Goal: Information Seeking & Learning: Learn about a topic

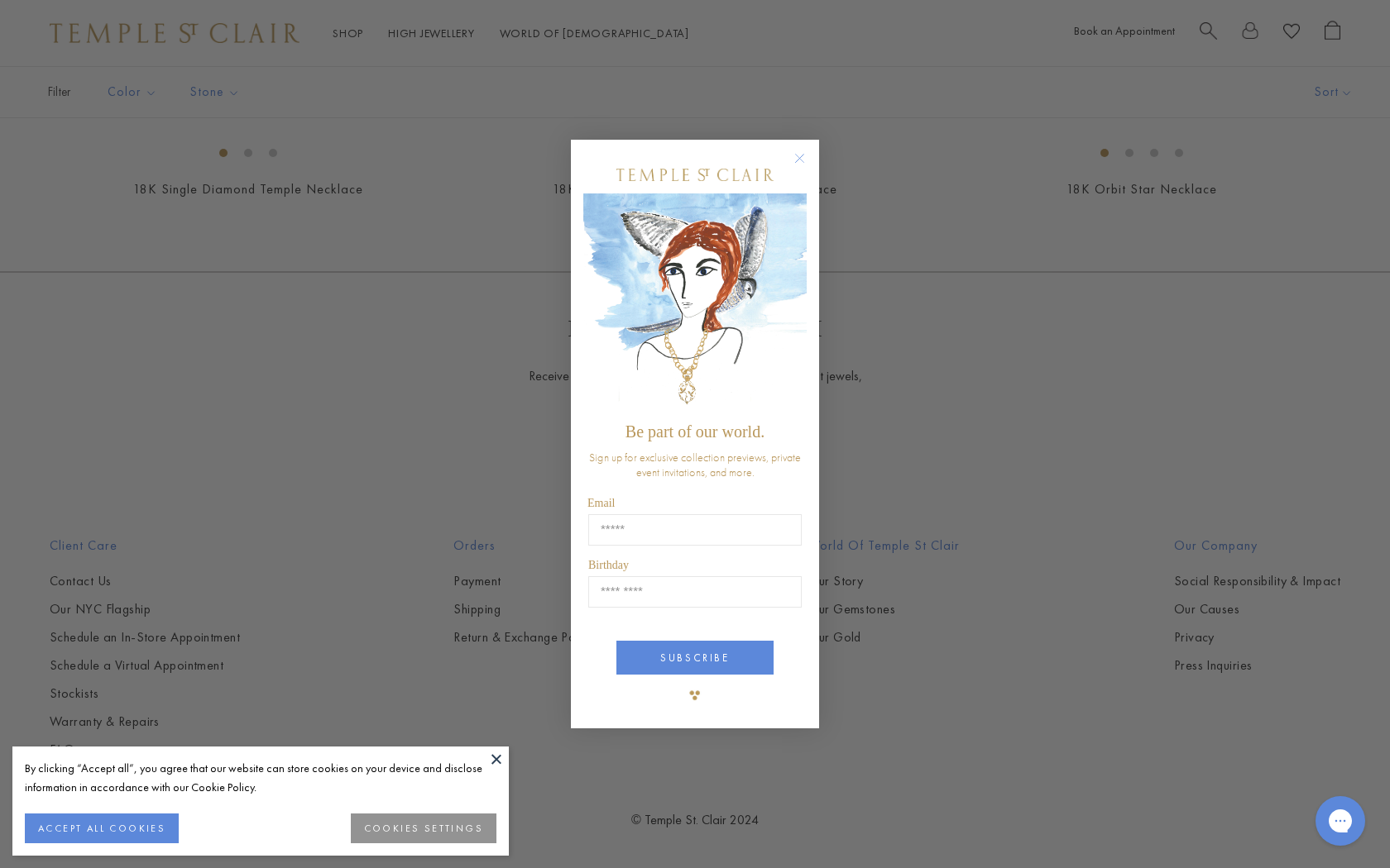
scroll to position [1845, 0]
click at [803, 153] on circle "Close dialog" at bounding box center [799, 159] width 20 height 20
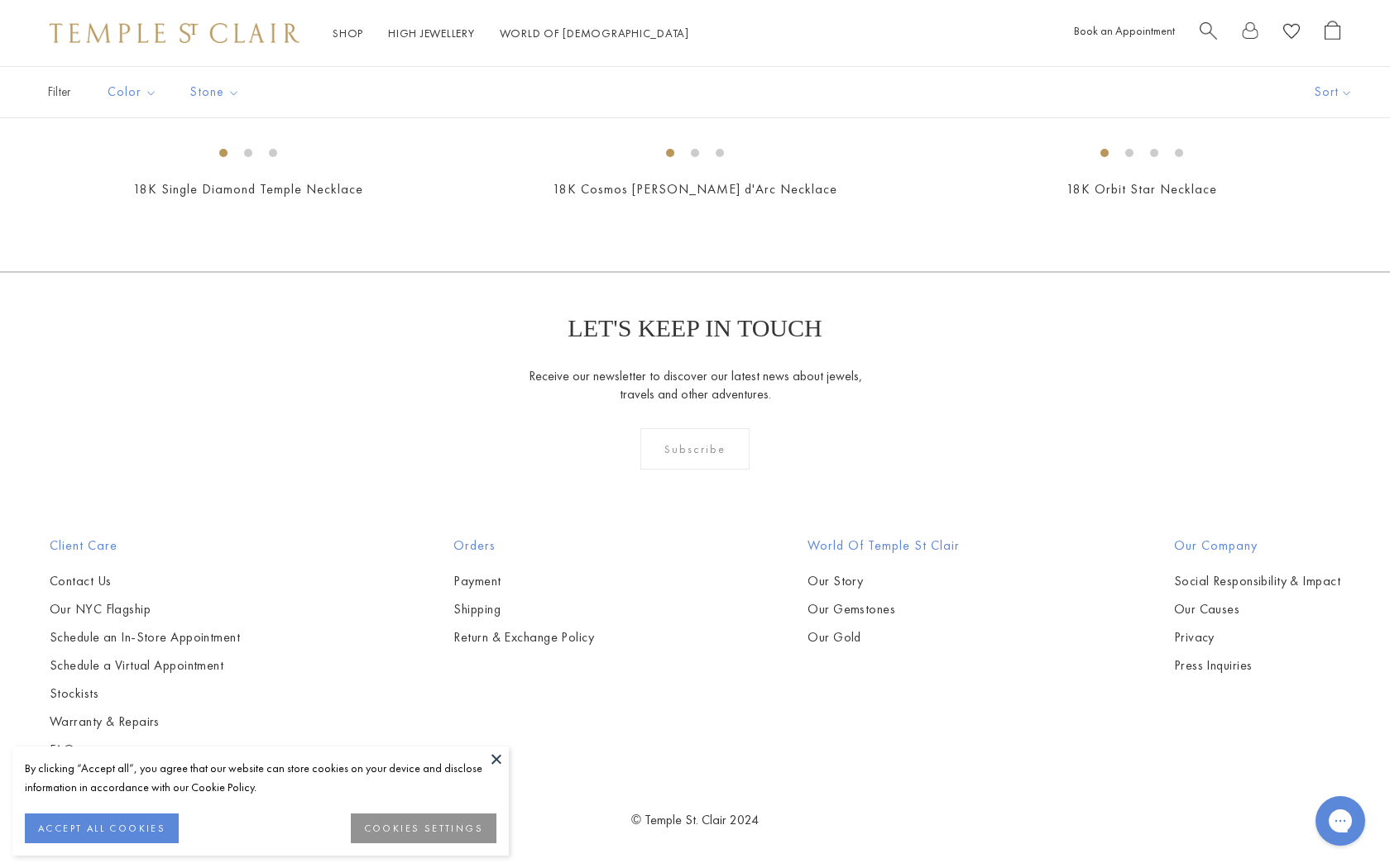
click at [496, 761] on button at bounding box center [496, 759] width 25 height 25
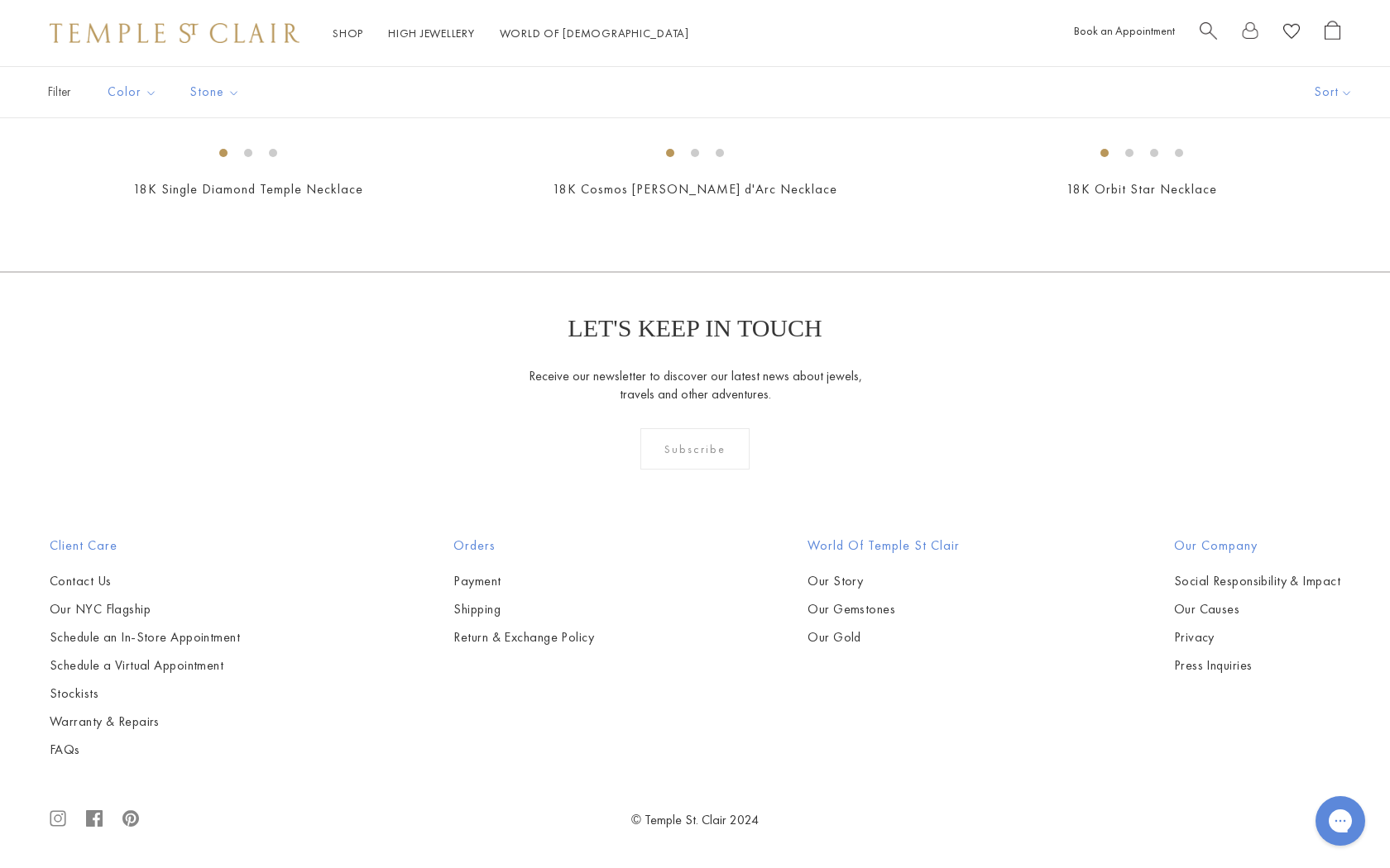
scroll to position [3331, 0]
click at [0, 0] on img at bounding box center [0, 0] width 0 height 0
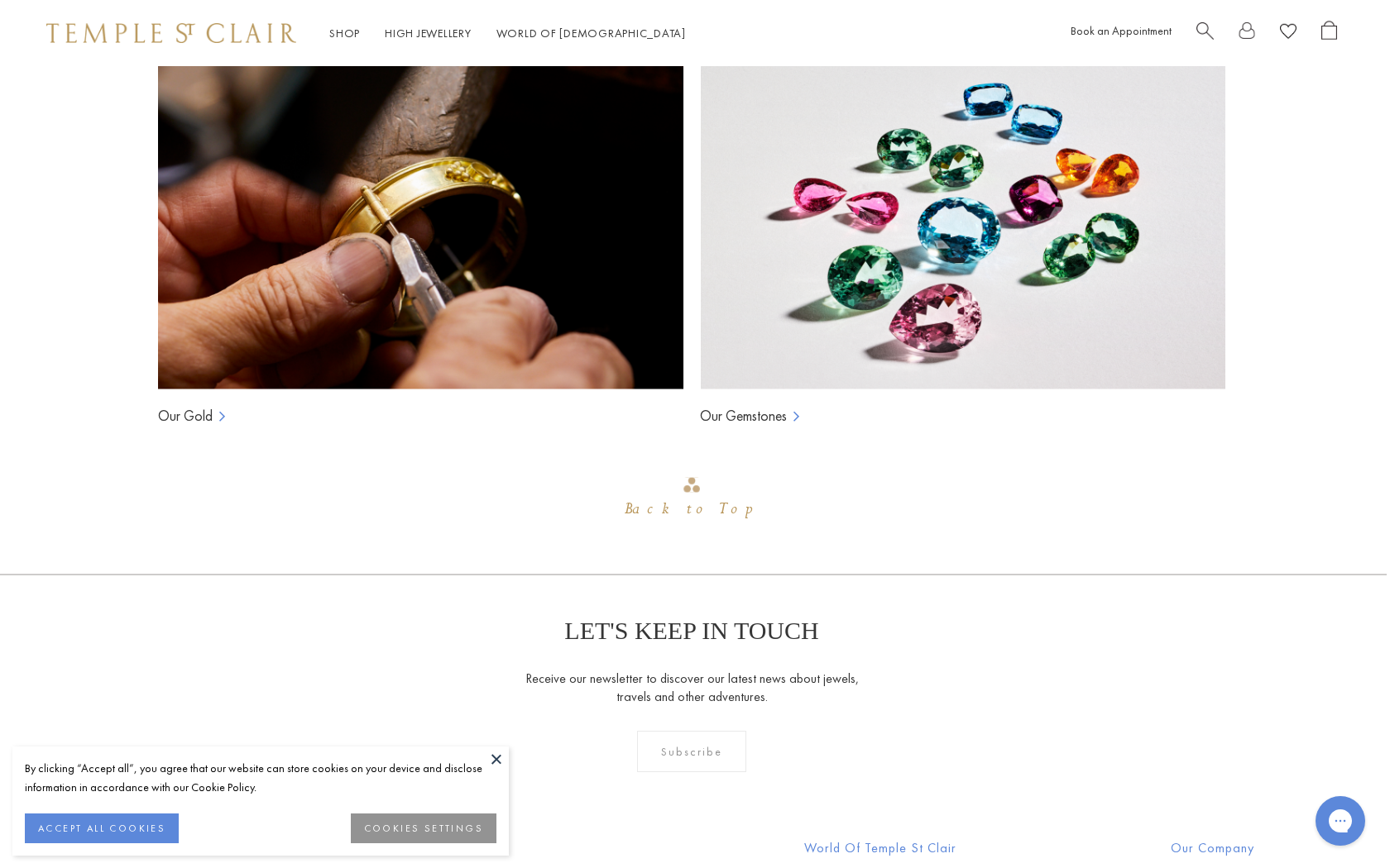
scroll to position [1264, 2]
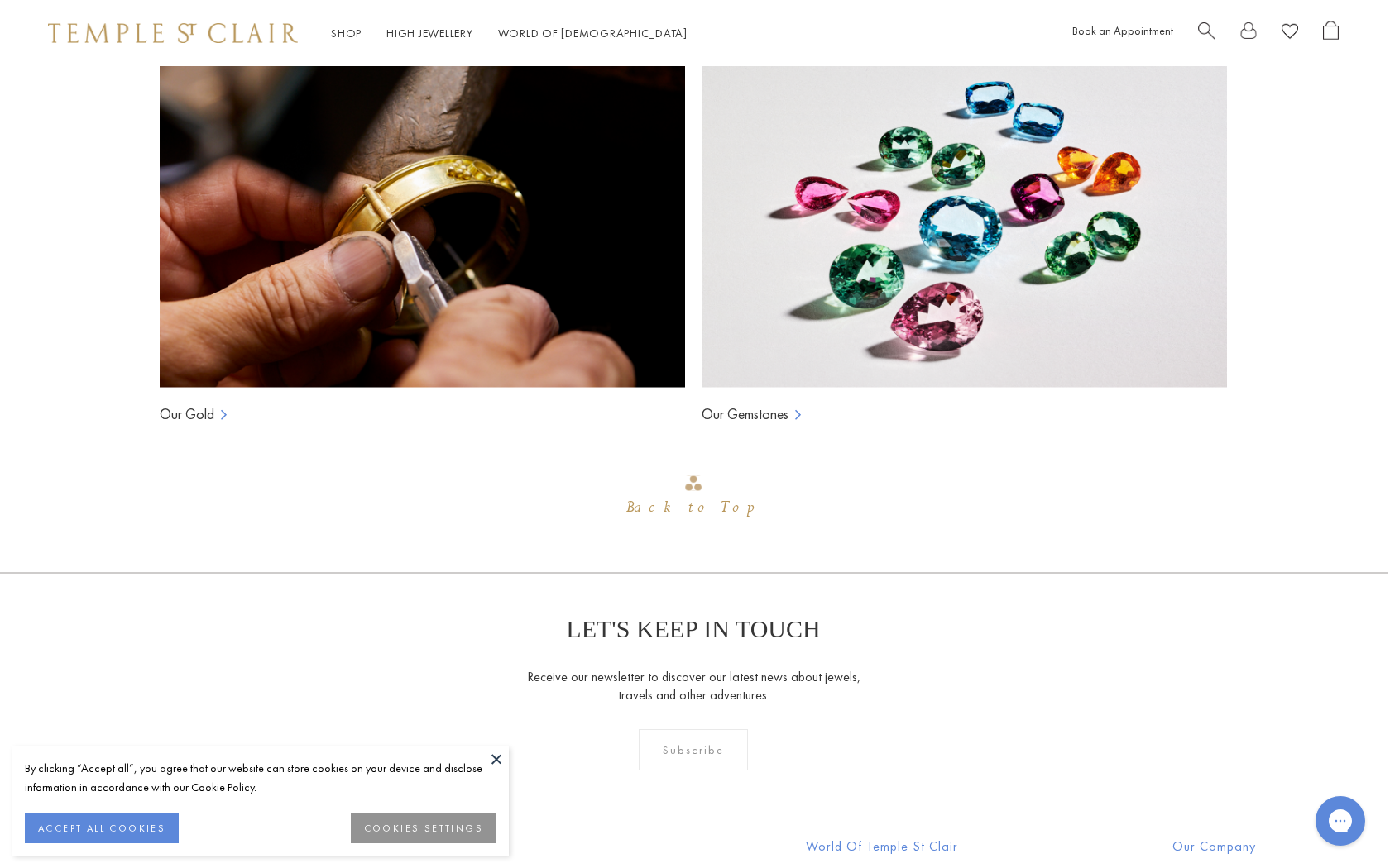
click at [203, 416] on link "Our Gold" at bounding box center [186, 414] width 54 height 20
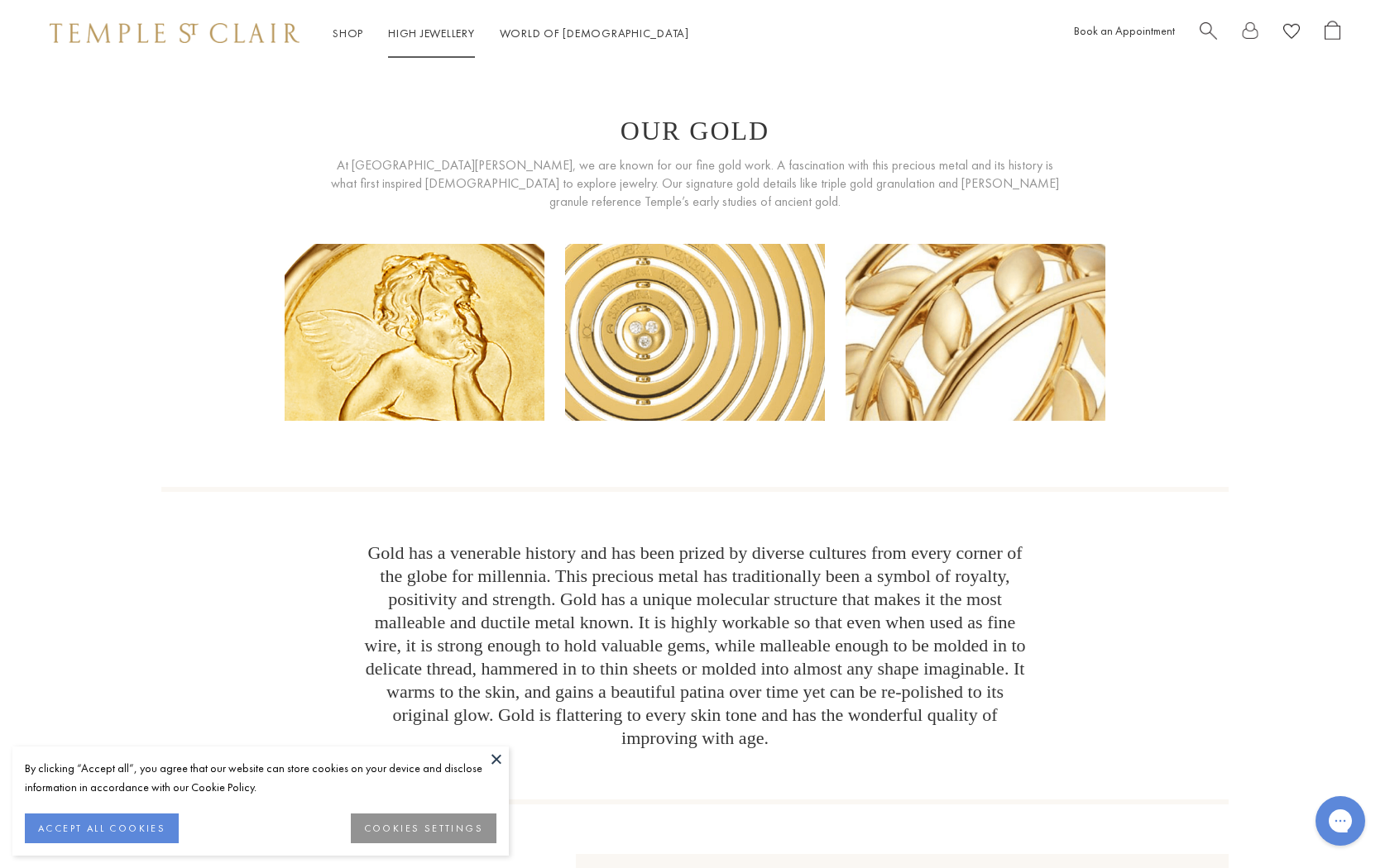
click at [439, 32] on link "High Jewellery High Jewellery" at bounding box center [431, 33] width 87 height 15
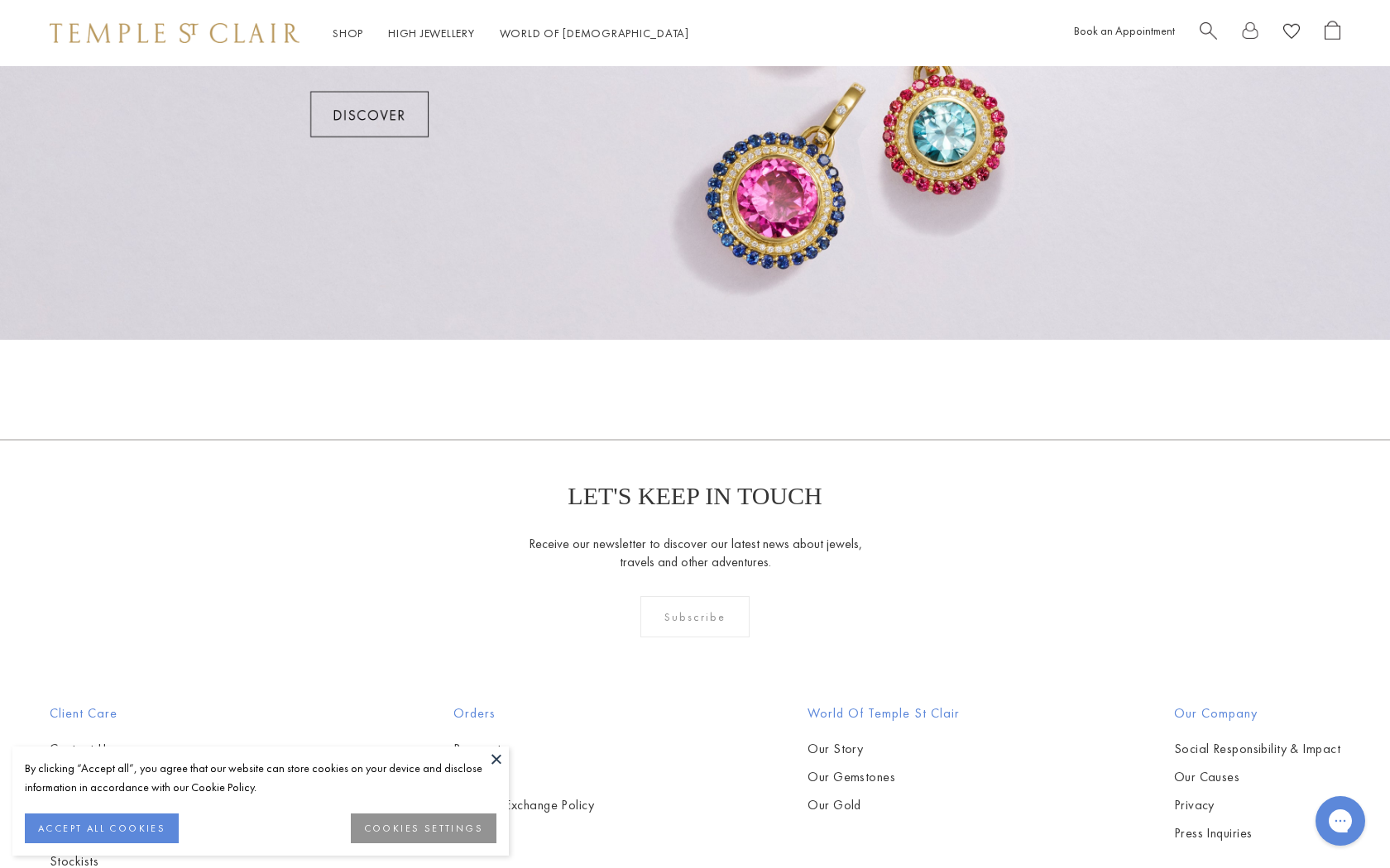
scroll to position [1496, 0]
click at [692, 618] on div "Subscribe" at bounding box center [695, 616] width 110 height 41
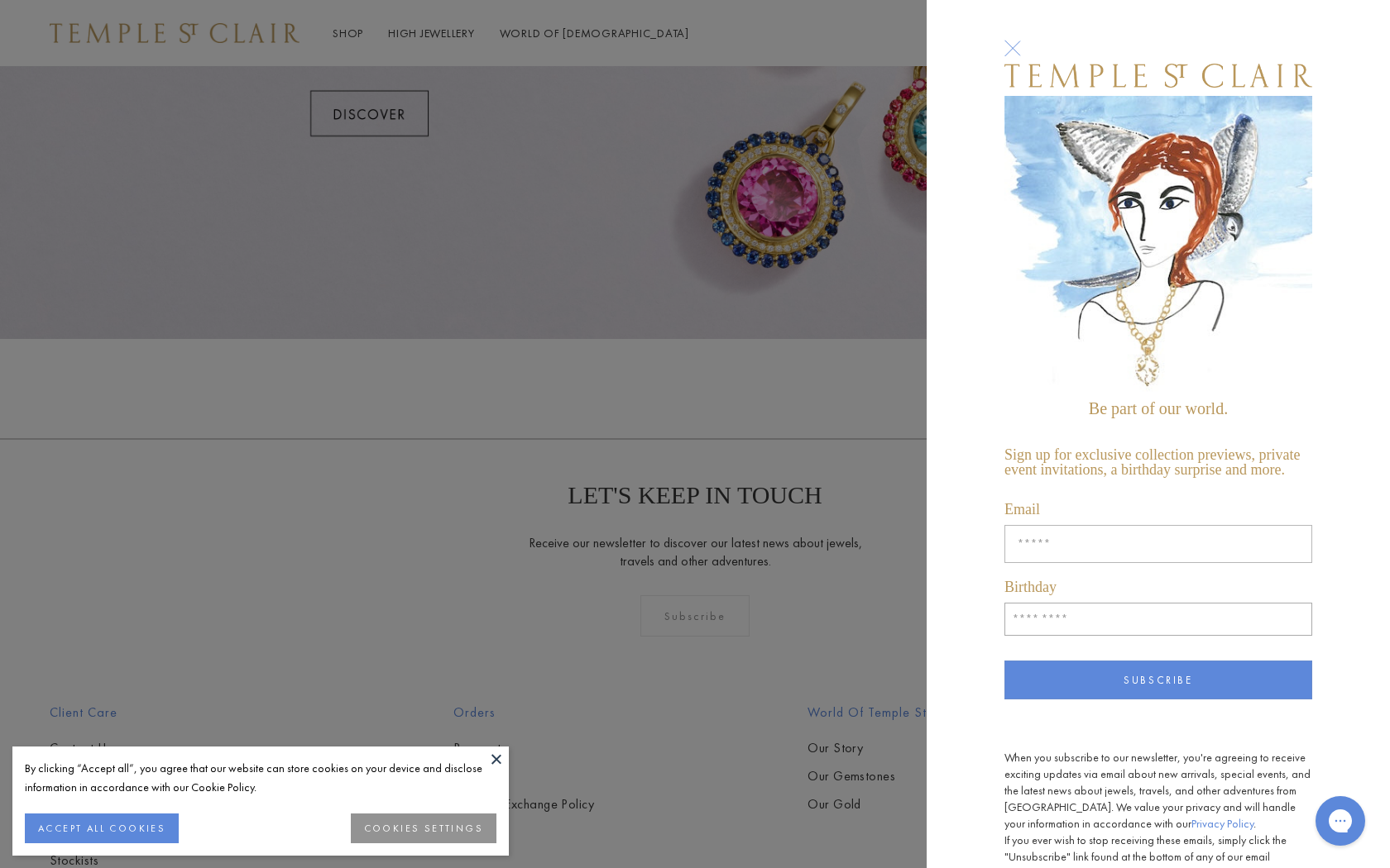
click at [1032, 546] on input "Enter your email address" at bounding box center [1158, 544] width 308 height 38
type input "**********"
click at [1084, 614] on input "Birthday" at bounding box center [1158, 619] width 308 height 33
type input "*"
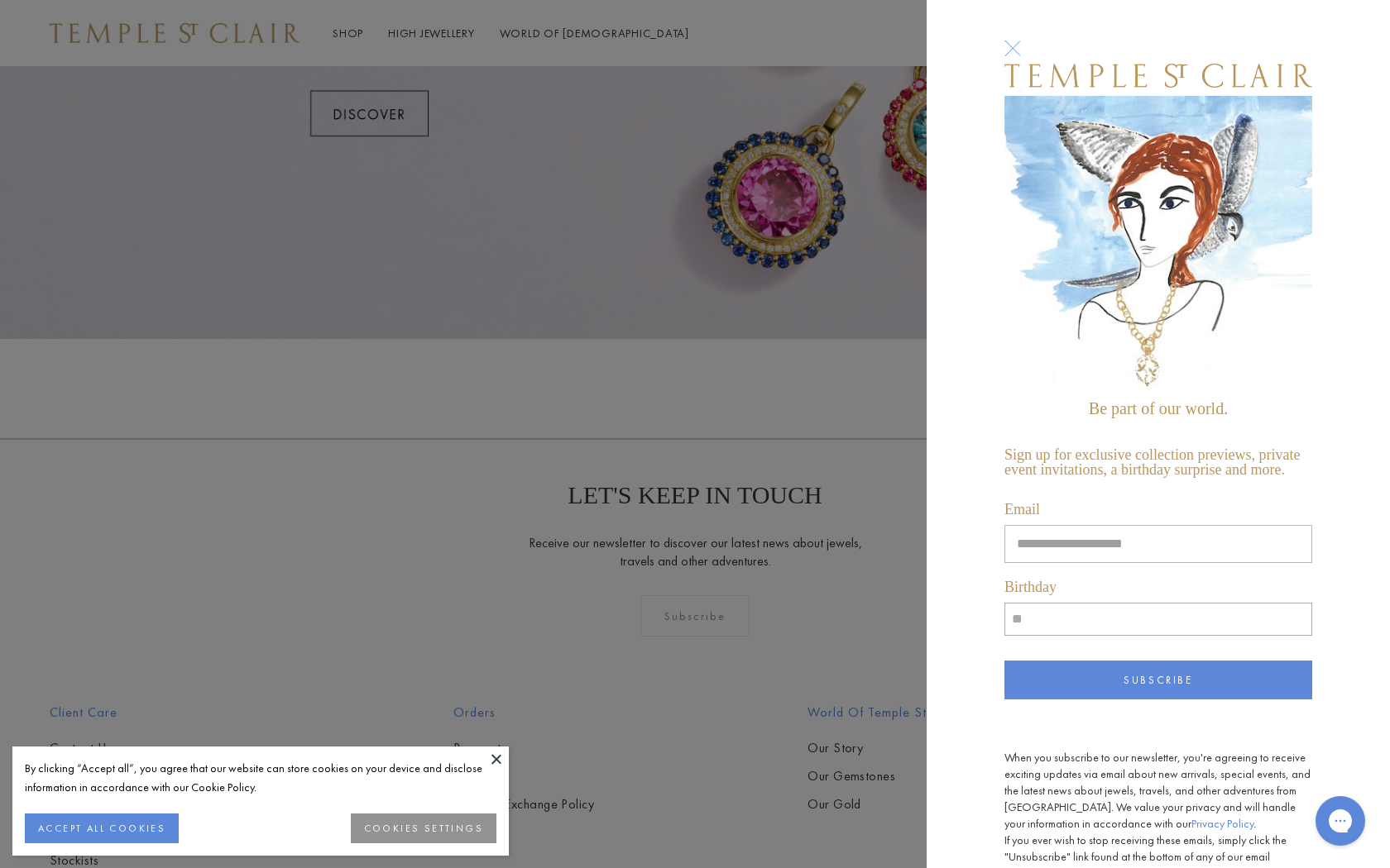
type input "*"
type input "**"
click at [1011, 47] on div at bounding box center [1011, 47] width 30 height 30
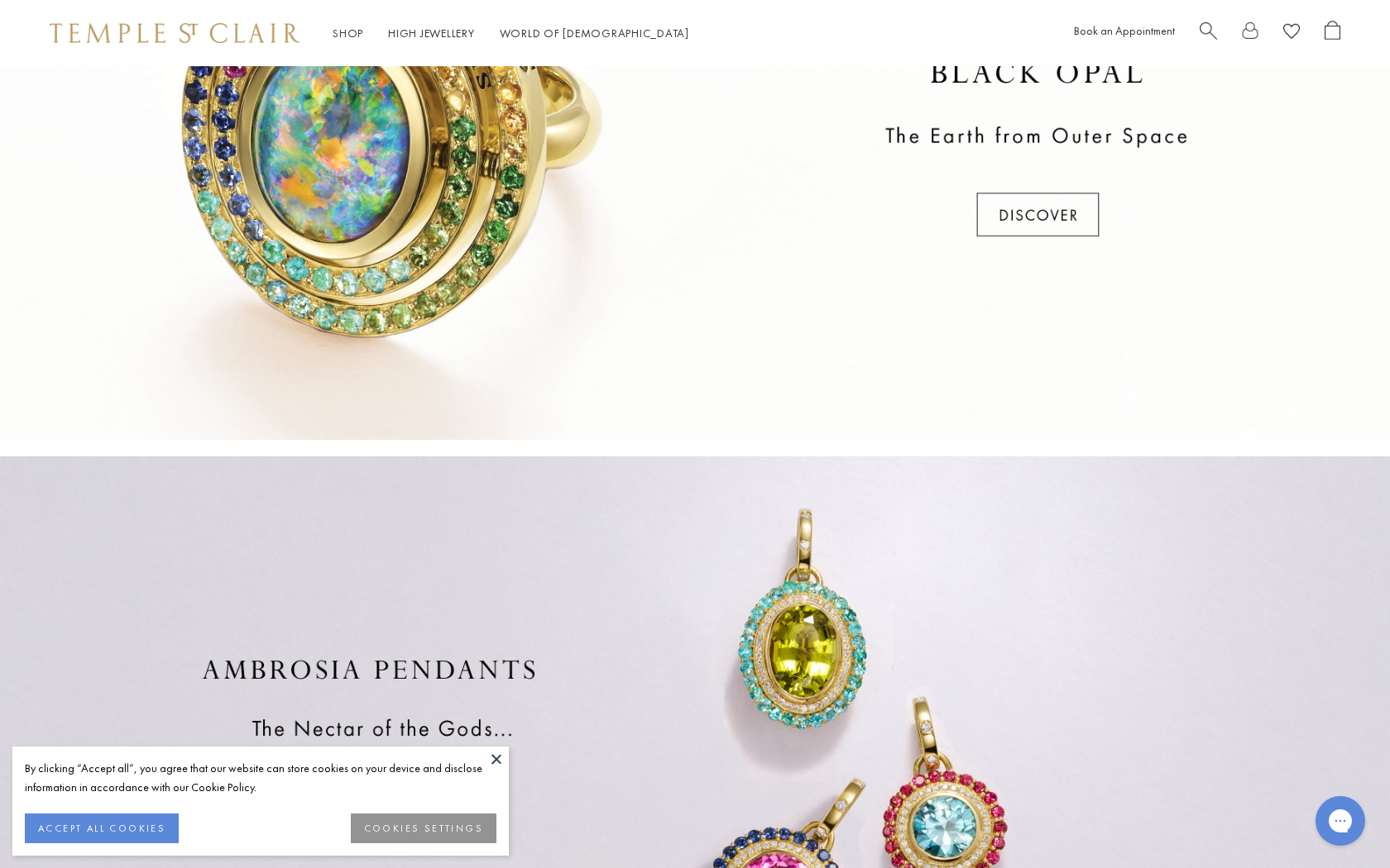
scroll to position [628, 0]
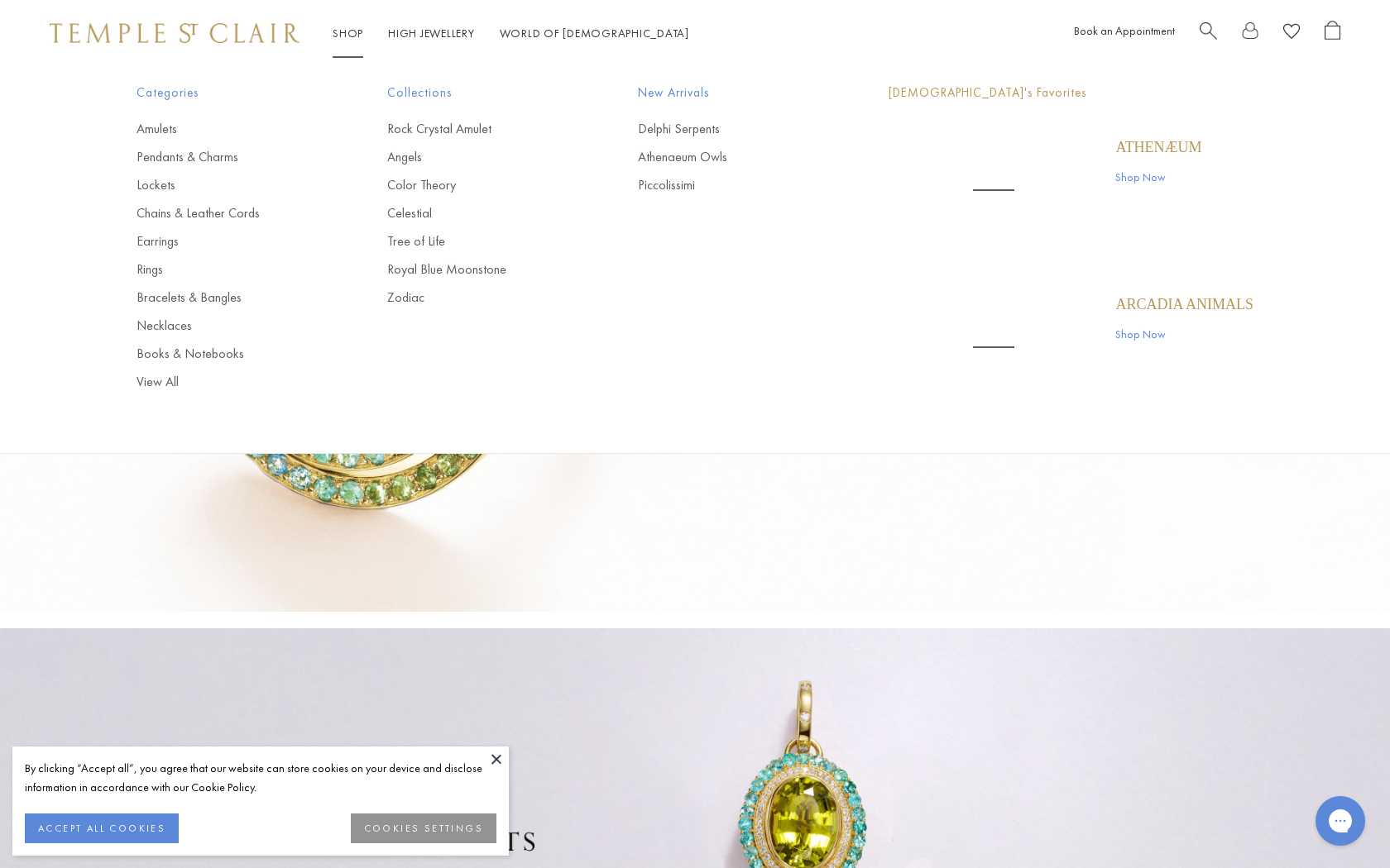
click at [350, 33] on link "Shop Shop" at bounding box center [348, 33] width 30 height 15
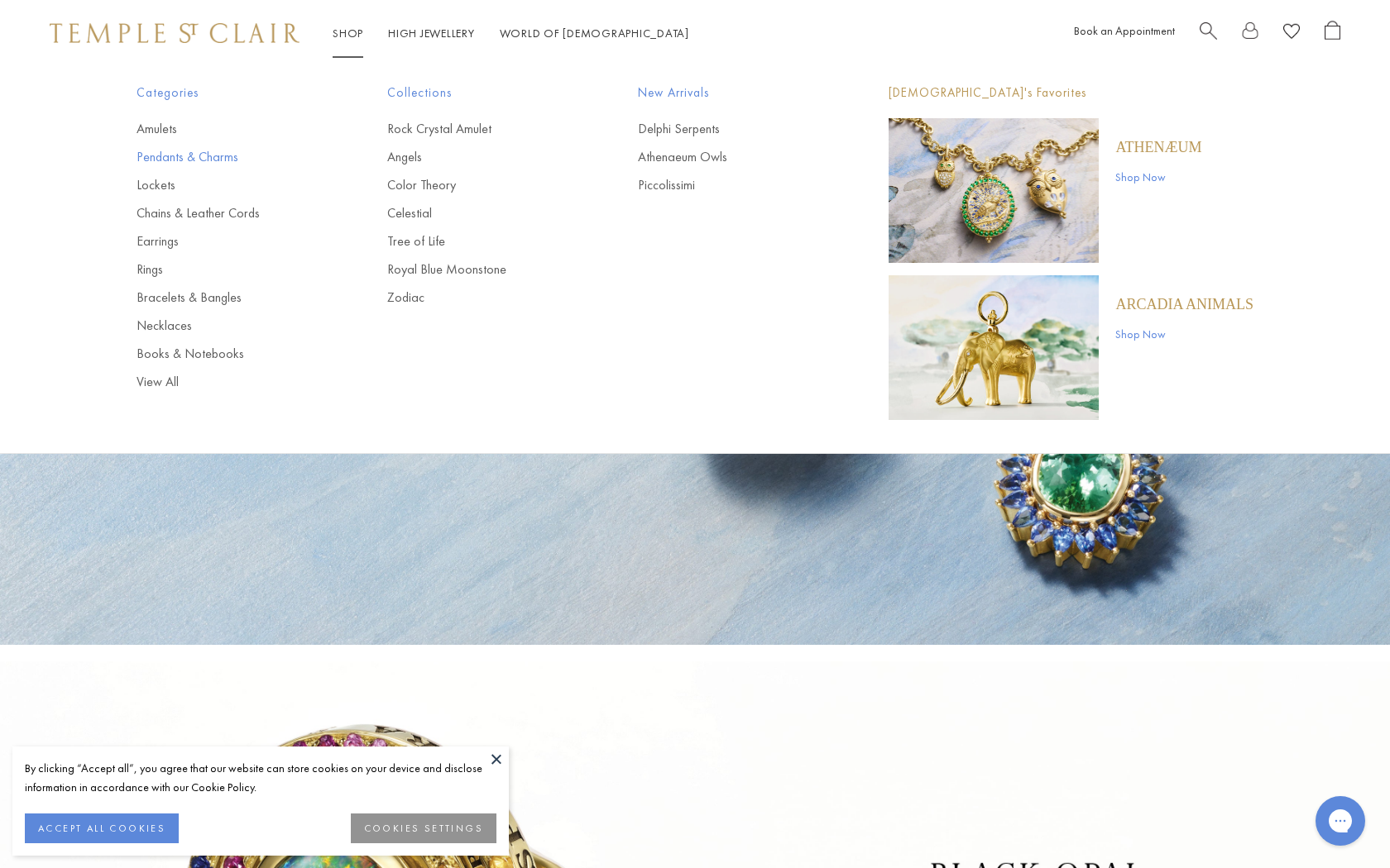
click at [164, 158] on link "Pendants & Charms" at bounding box center [229, 157] width 185 height 18
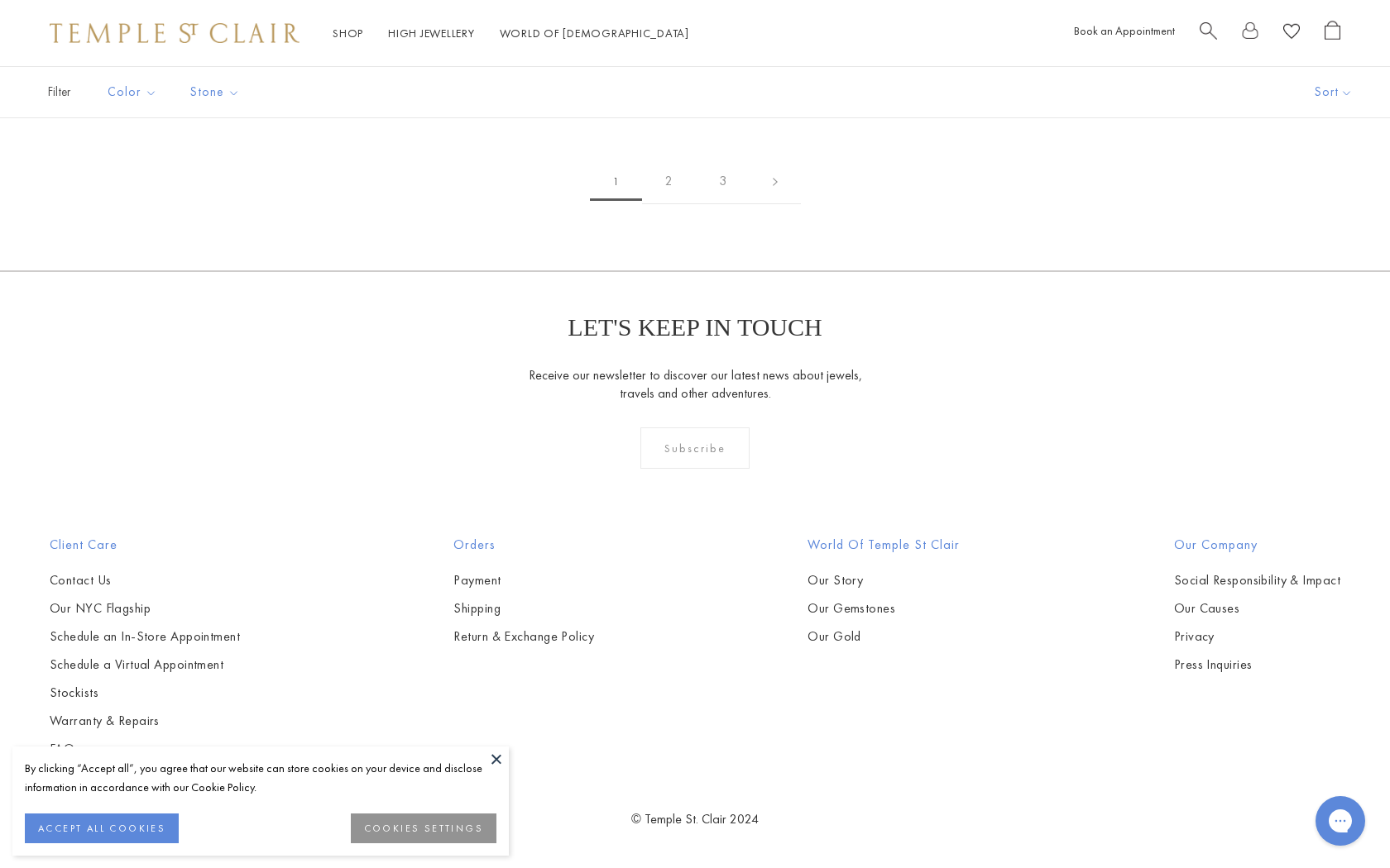
scroll to position [7538, 0]
click at [498, 760] on button at bounding box center [496, 759] width 25 height 25
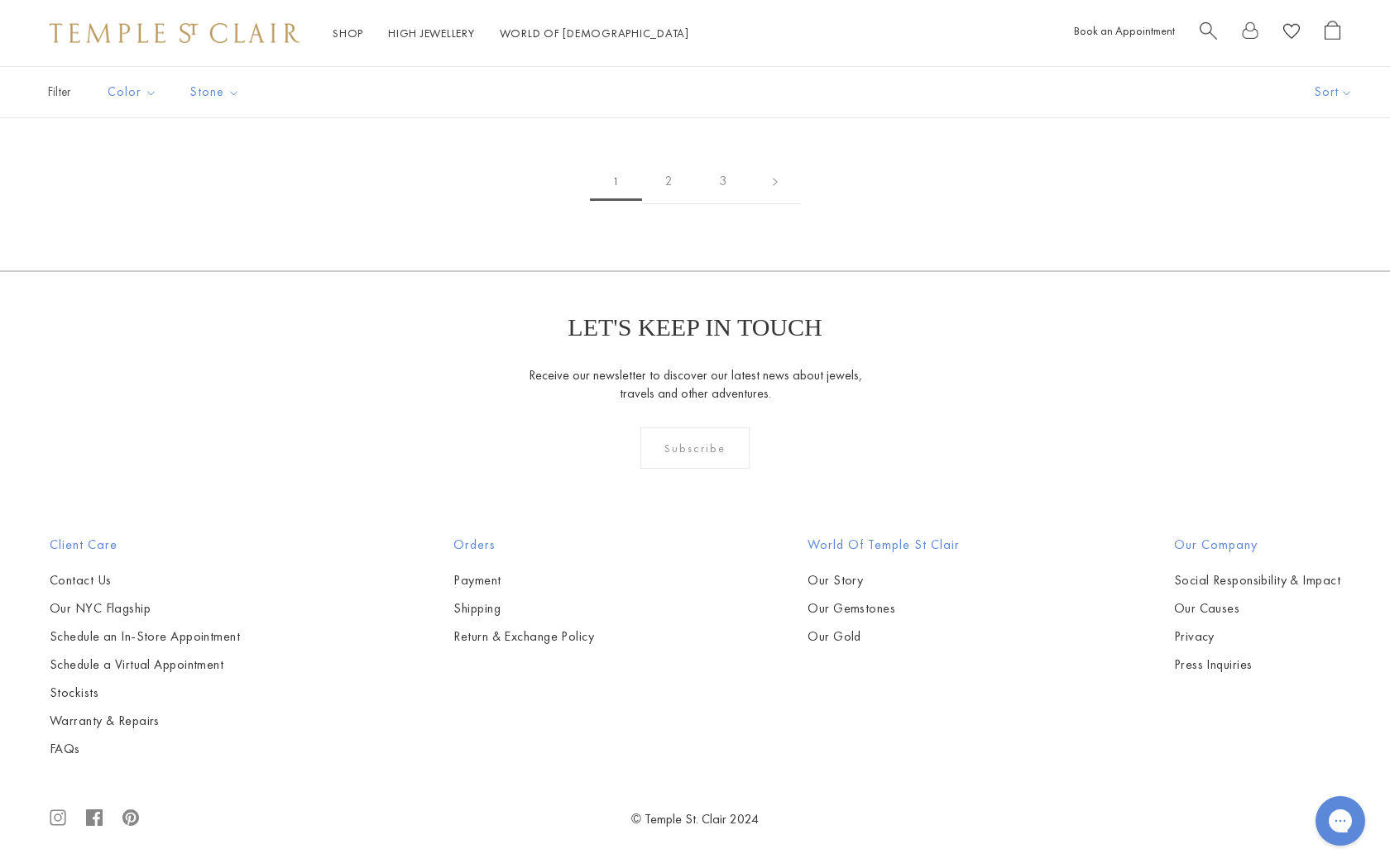
scroll to position [9391, 0]
click at [0, 0] on img at bounding box center [0, 0] width 0 height 0
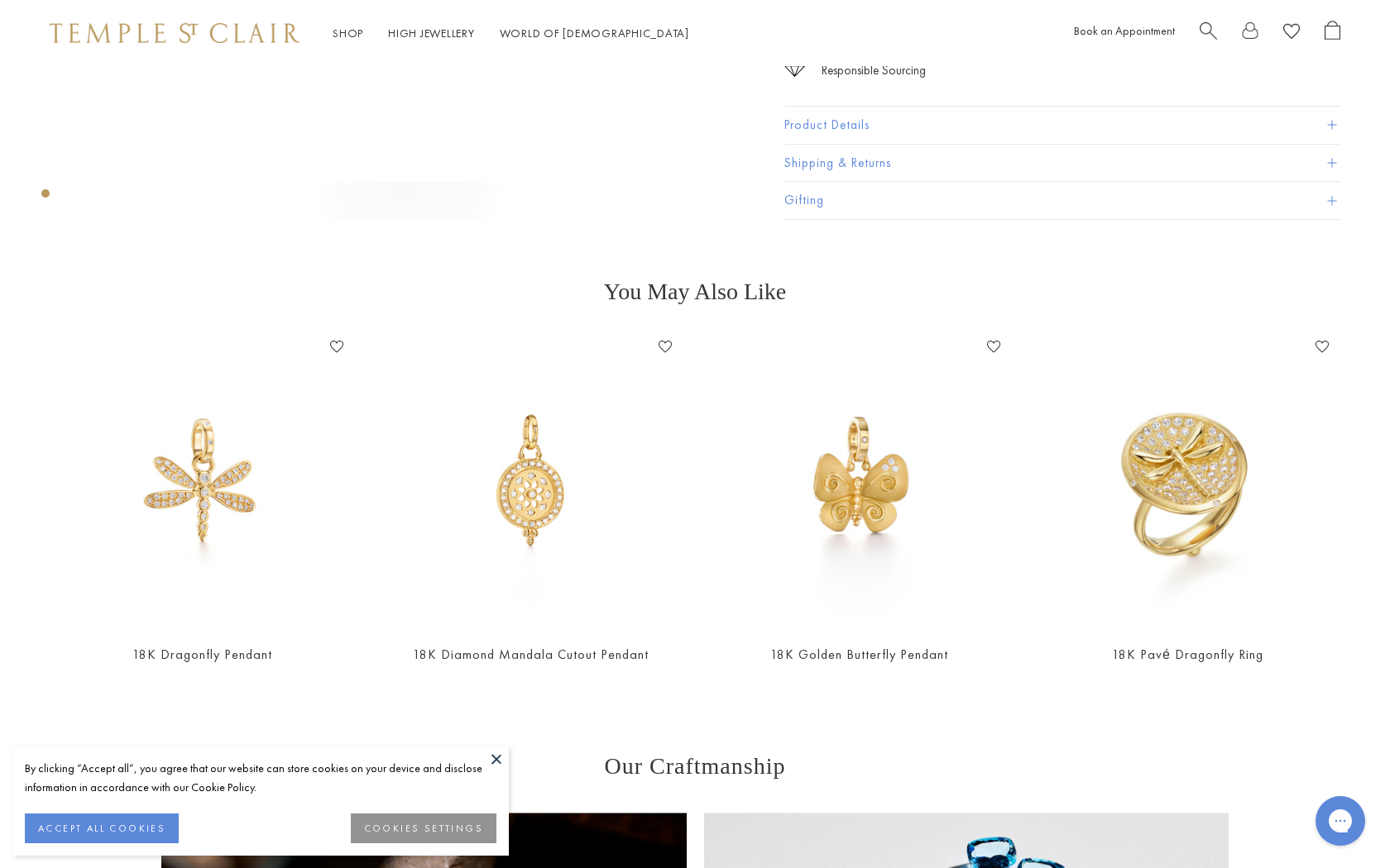
scroll to position [515, 0]
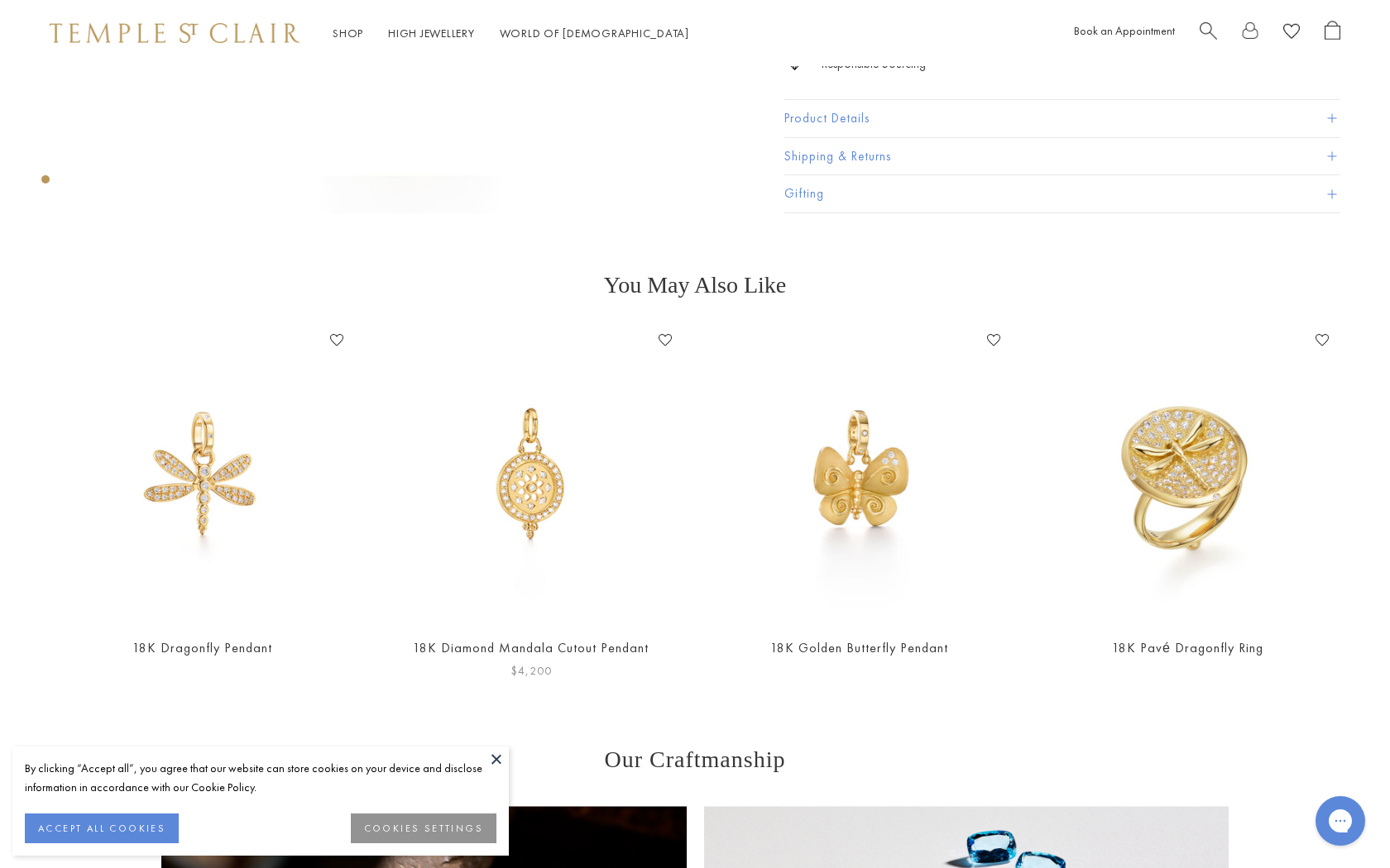
click at [549, 569] on img at bounding box center [530, 475] width 295 height 295
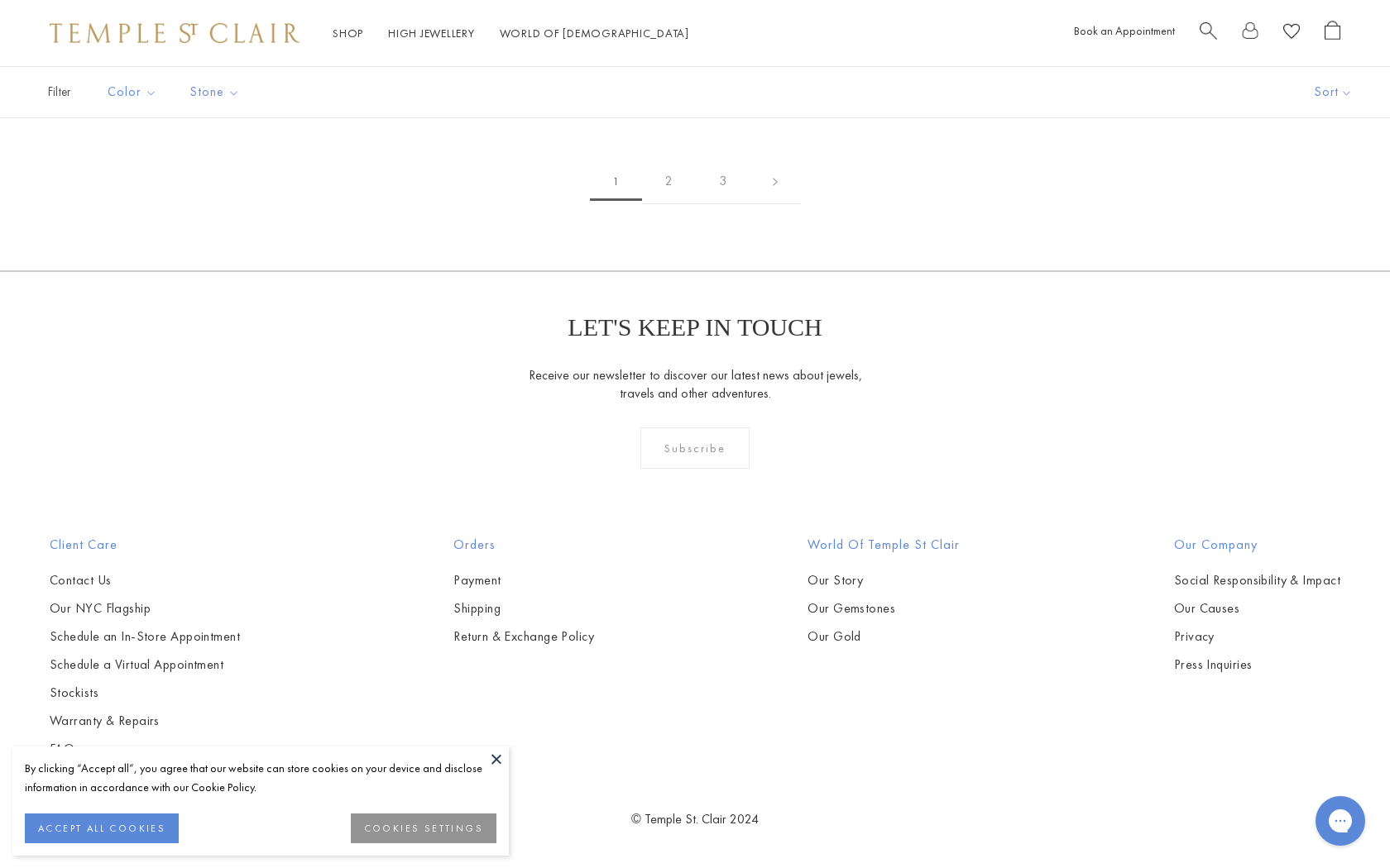
scroll to position [11310, 0]
click at [667, 204] on link "2" at bounding box center [668, 181] width 53 height 46
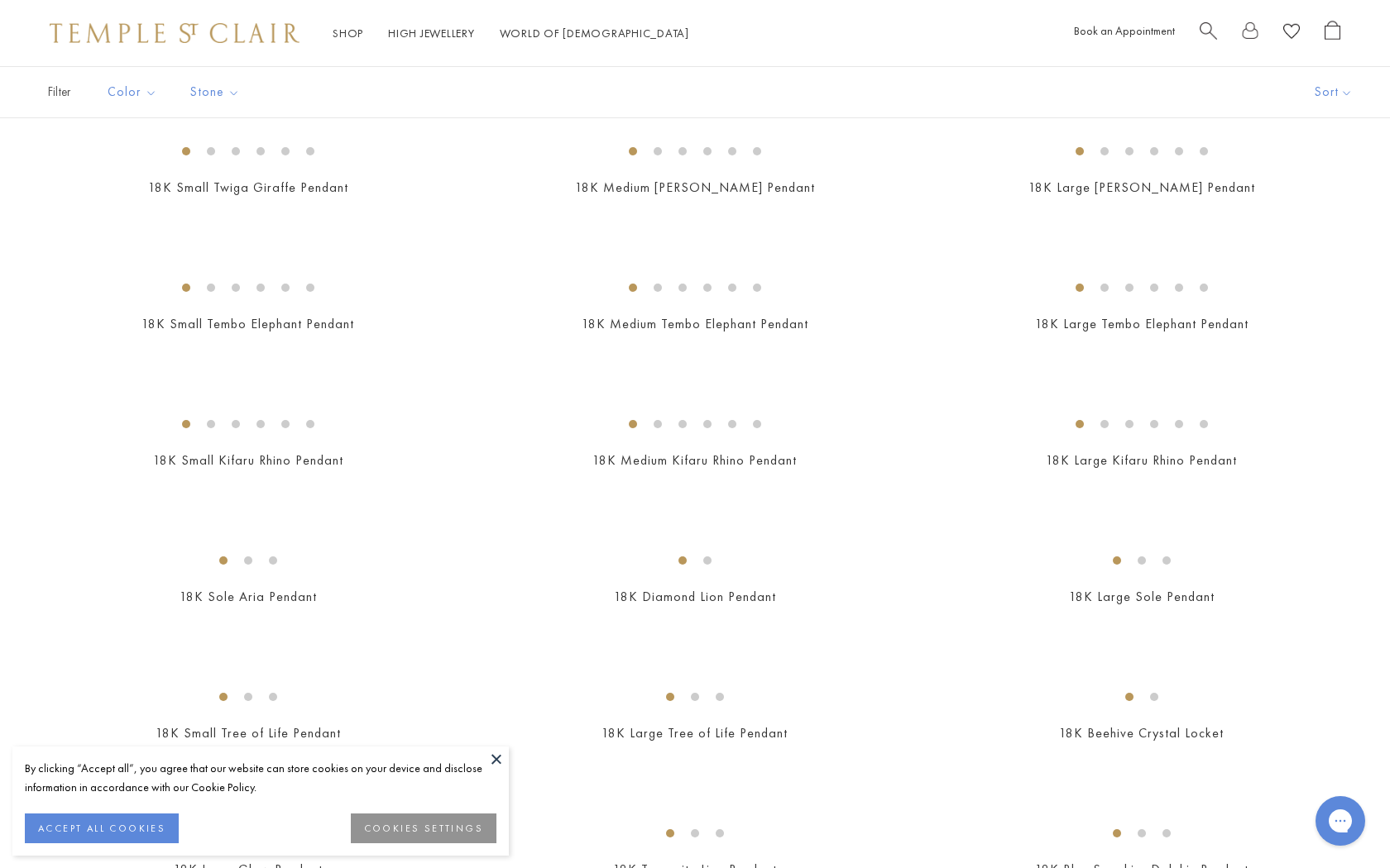
scroll to position [1645, 0]
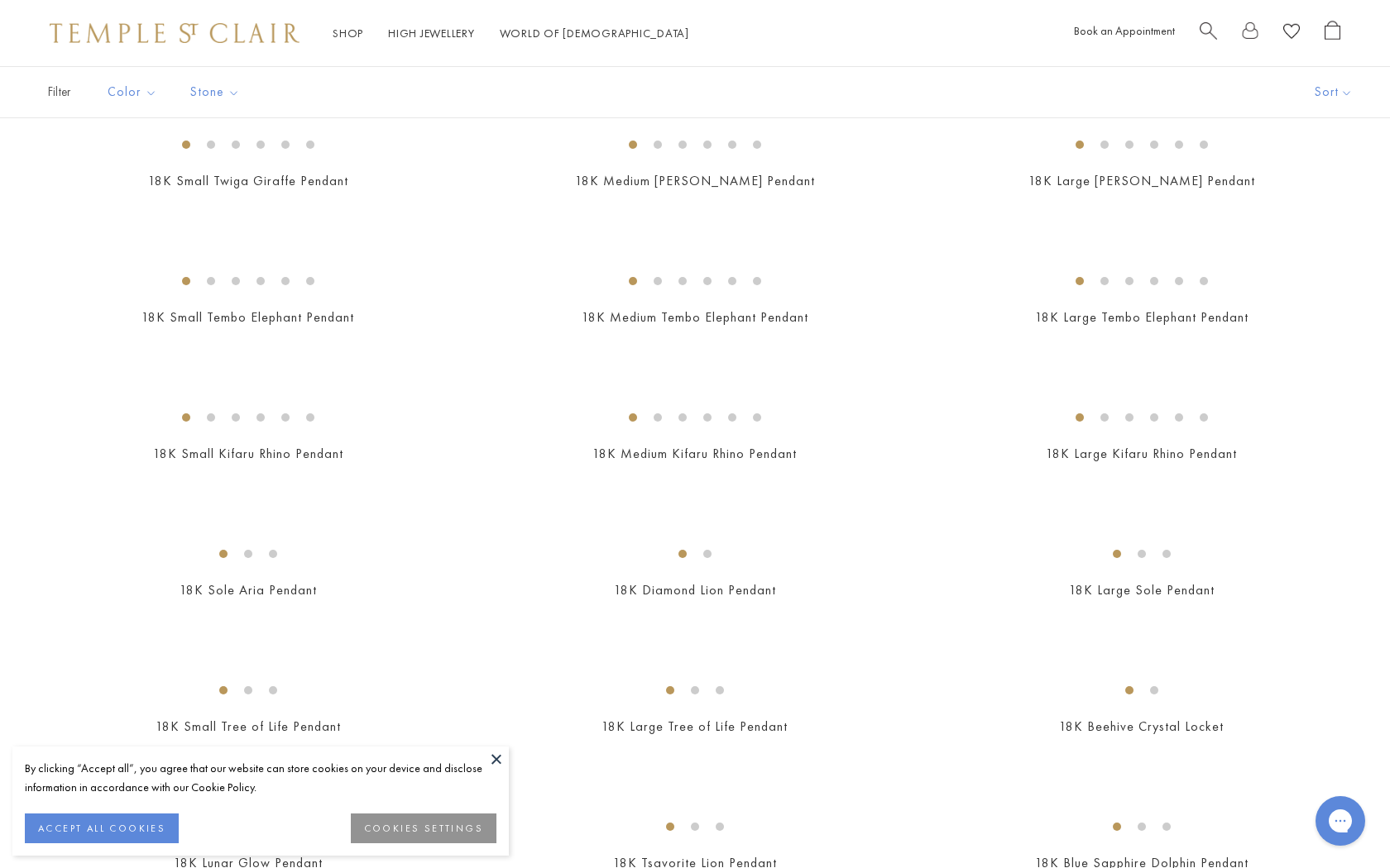
click at [0, 0] on img at bounding box center [0, 0] width 0 height 0
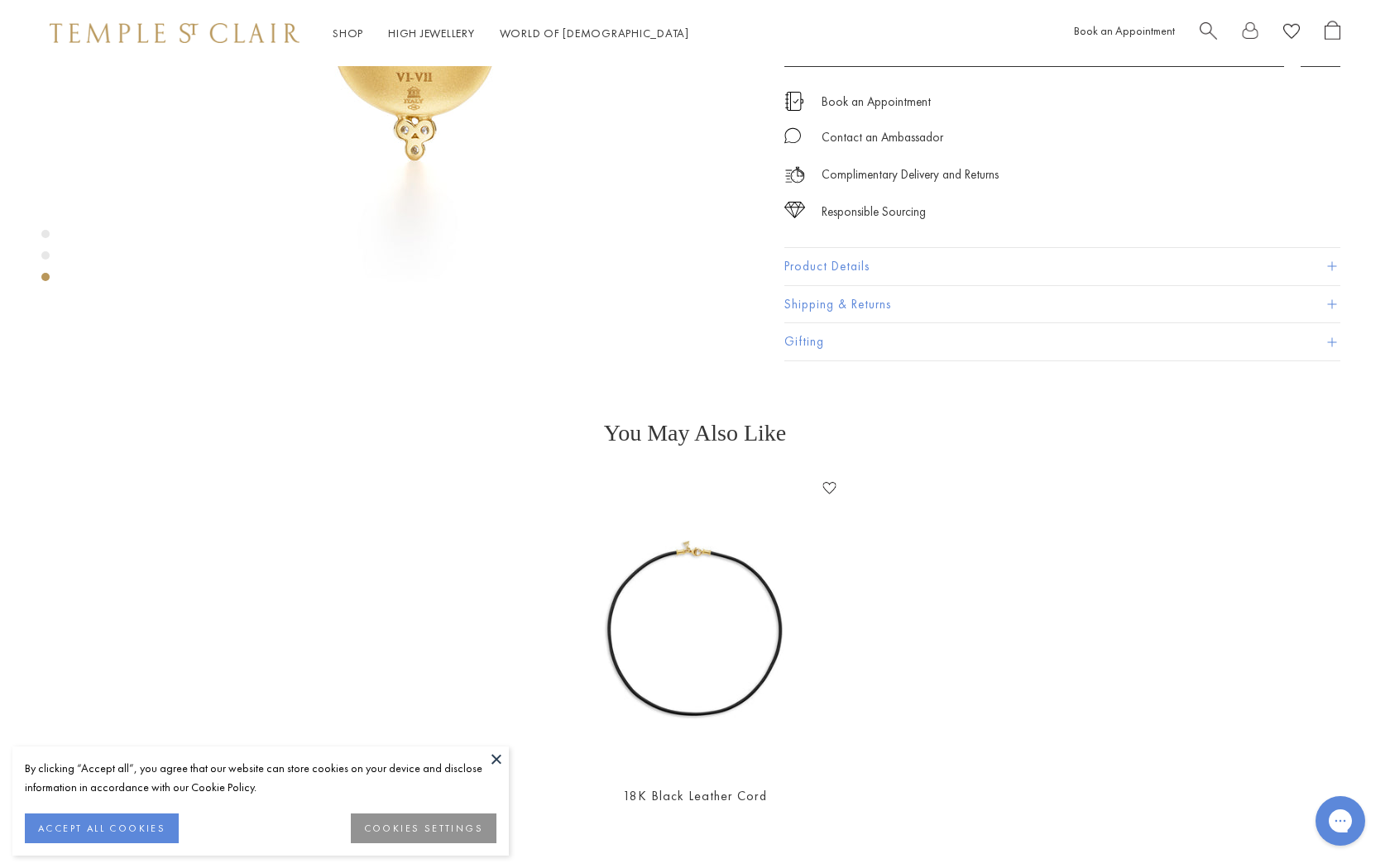
scroll to position [1737, 0]
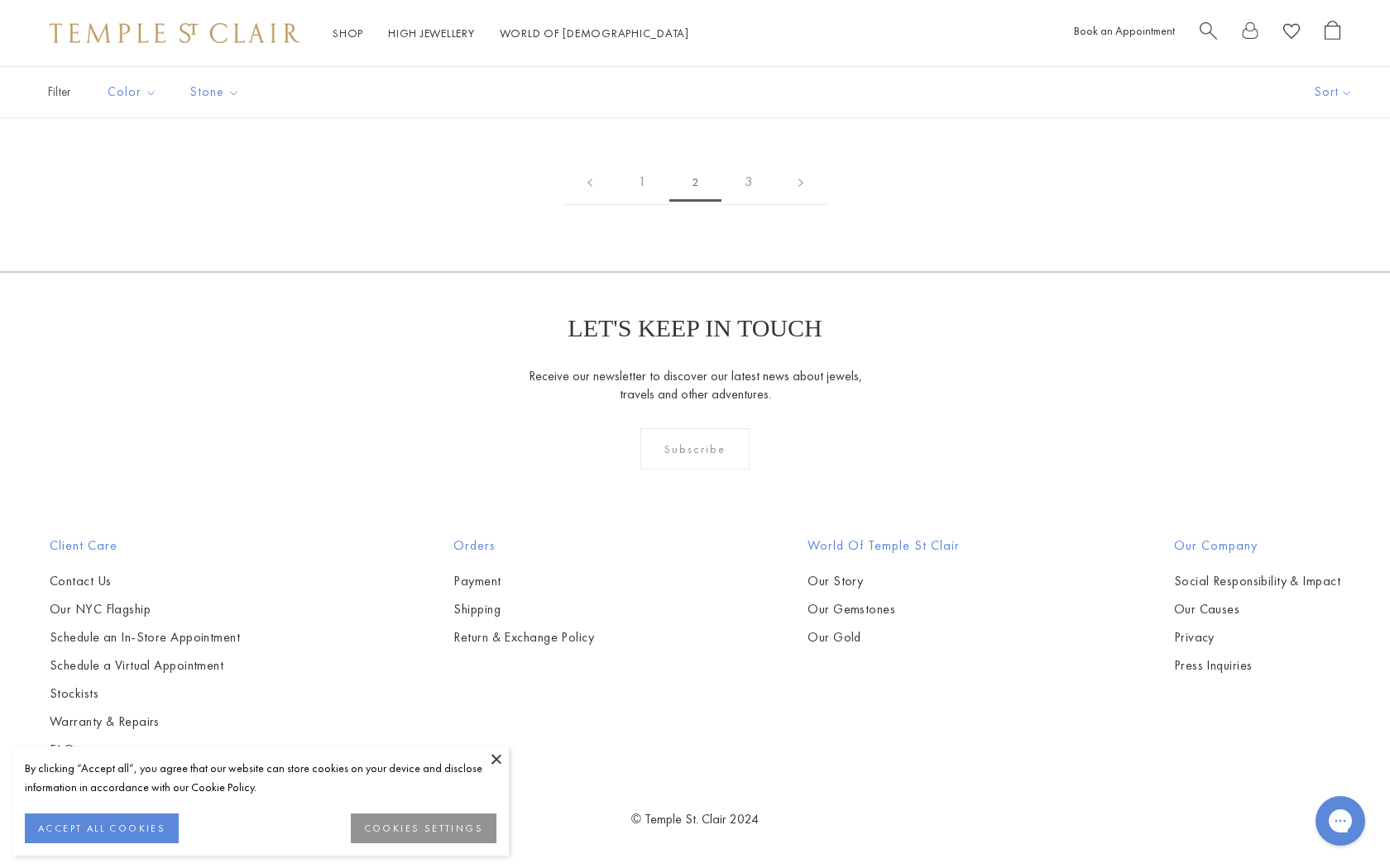
scroll to position [9641, 0]
click at [748, 205] on link "3" at bounding box center [748, 182] width 53 height 46
